Goal: Entertainment & Leisure: Consume media (video, audio)

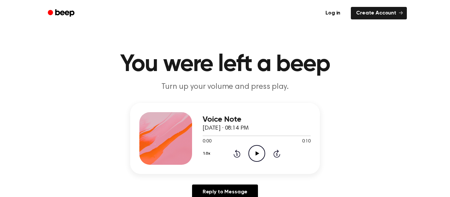
click at [254, 157] on icon "Play Audio" at bounding box center [256, 153] width 17 height 17
click at [254, 157] on icon "Pause Audio" at bounding box center [256, 153] width 17 height 17
click at [254, 157] on icon "Play Audio" at bounding box center [256, 153] width 17 height 17
click at [235, 154] on icon "Rewind 5 seconds" at bounding box center [236, 153] width 7 height 9
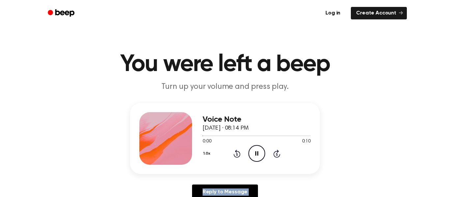
click at [235, 154] on icon "Rewind 5 seconds" at bounding box center [236, 153] width 7 height 9
click at [254, 152] on icon "Pause Audio" at bounding box center [256, 153] width 17 height 17
click at [236, 155] on icon "Rewind 5 seconds" at bounding box center [236, 153] width 7 height 9
click at [261, 152] on icon "Play Audio" at bounding box center [256, 153] width 17 height 17
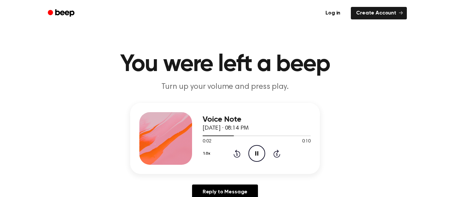
click at [260, 151] on icon "Pause Audio" at bounding box center [256, 153] width 17 height 17
click at [238, 156] on icon "Rewind 5 seconds" at bounding box center [236, 153] width 7 height 9
click at [260, 155] on icon "Play Audio" at bounding box center [256, 153] width 17 height 17
click at [257, 154] on icon at bounding box center [256, 153] width 3 height 4
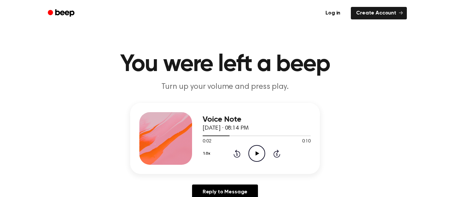
click at [257, 154] on icon "Play Audio" at bounding box center [256, 153] width 17 height 17
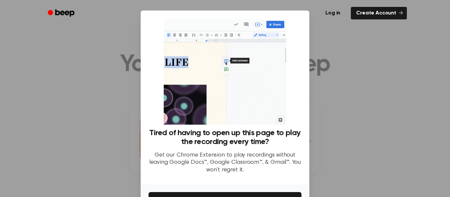
click at [349, 97] on div at bounding box center [225, 98] width 450 height 197
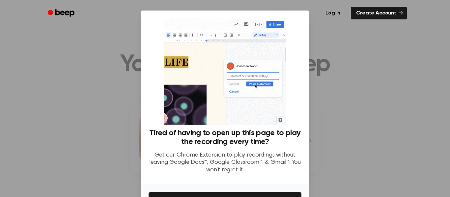
click at [349, 97] on div at bounding box center [225, 98] width 450 height 197
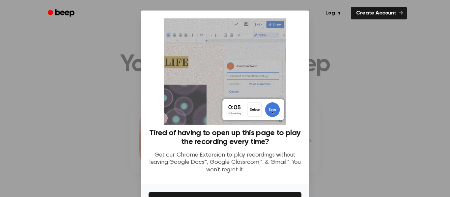
click at [352, 98] on div at bounding box center [225, 98] width 450 height 197
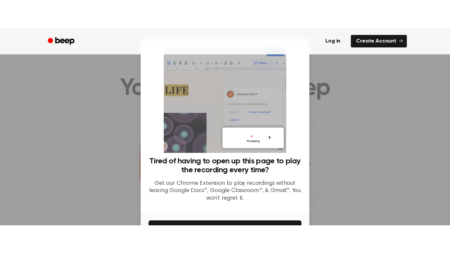
scroll to position [23, 0]
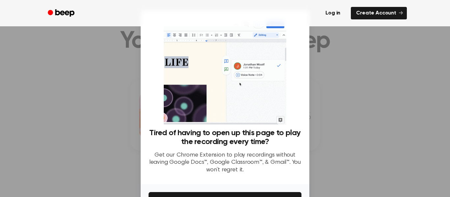
click at [80, 102] on div at bounding box center [225, 98] width 450 height 197
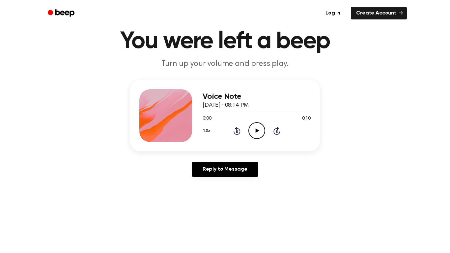
scroll to position [24, 0]
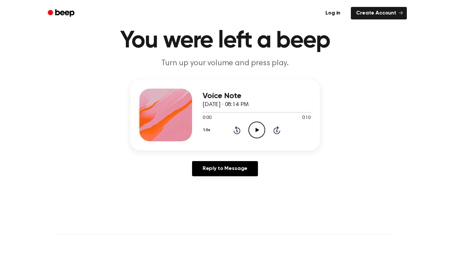
click at [417, 184] on main "You were left a beep Turn up your volume and press play. Voice Note September 7…" at bounding box center [225, 179] width 450 height 406
click at [362, 140] on div "Voice Note September 7, 2025 · 08:14 PM 0:00 0:10 Your browser does not support…" at bounding box center [225, 130] width 434 height 102
